Goal: Navigation & Orientation: Find specific page/section

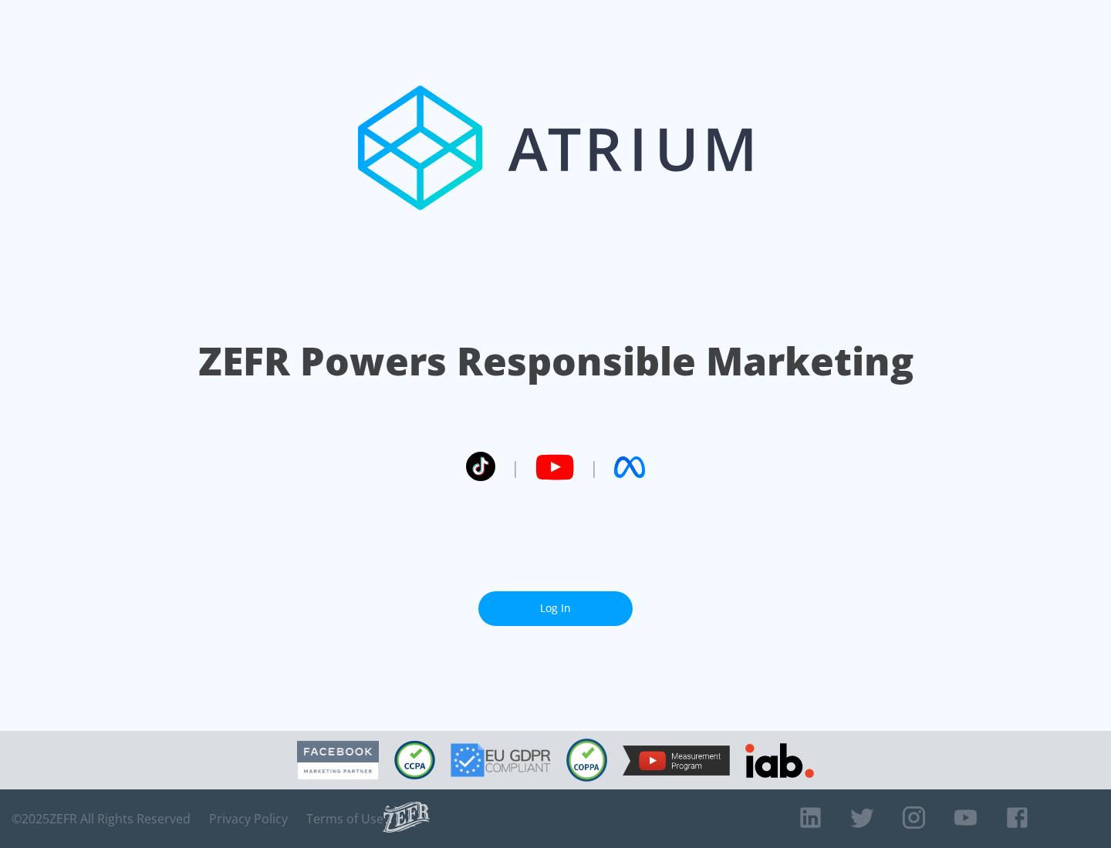
click at [555, 602] on link "Log In" at bounding box center [555, 609] width 154 height 35
